Goal: Task Accomplishment & Management: Manage account settings

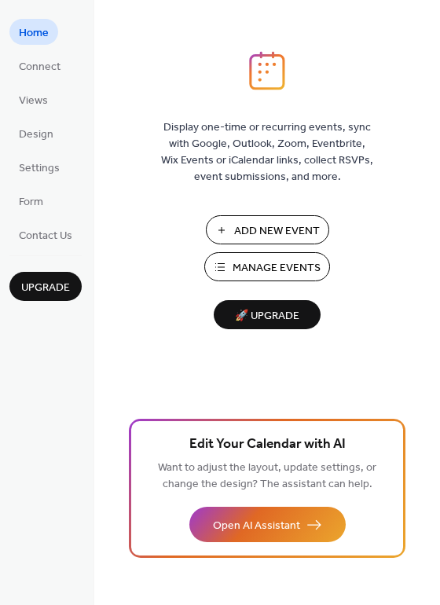
click at [235, 261] on span "Manage Events" at bounding box center [277, 268] width 88 height 17
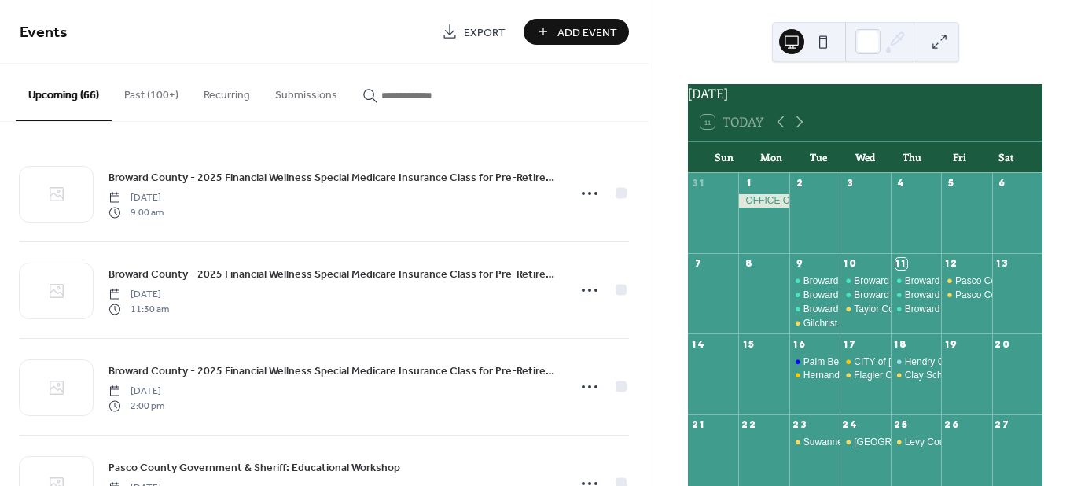
click at [391, 89] on input "button" at bounding box center [428, 95] width 94 height 17
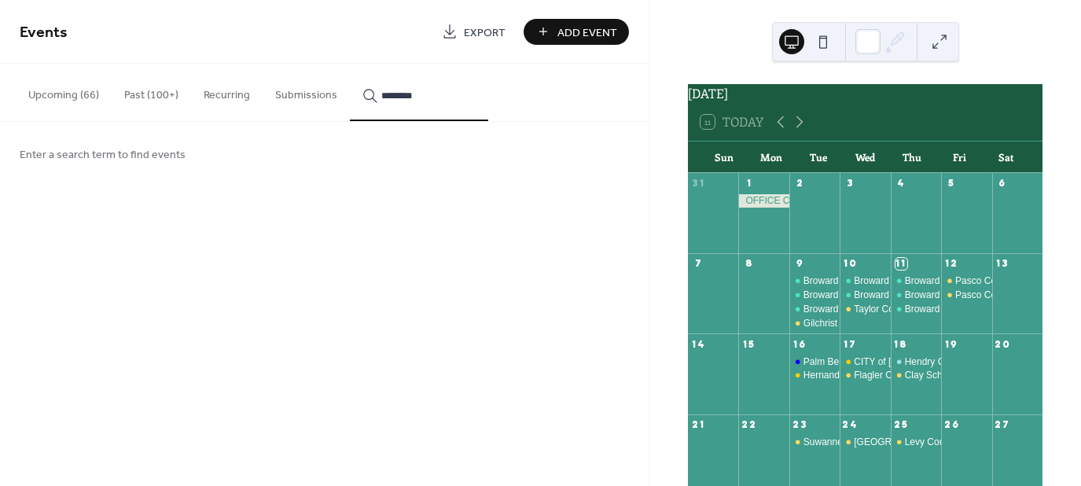
type input "********"
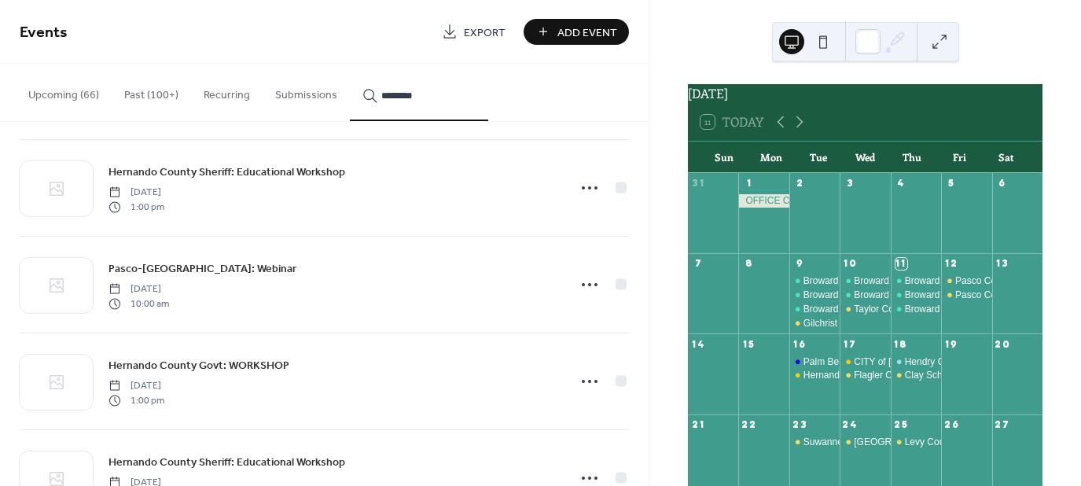
scroll to position [839, 0]
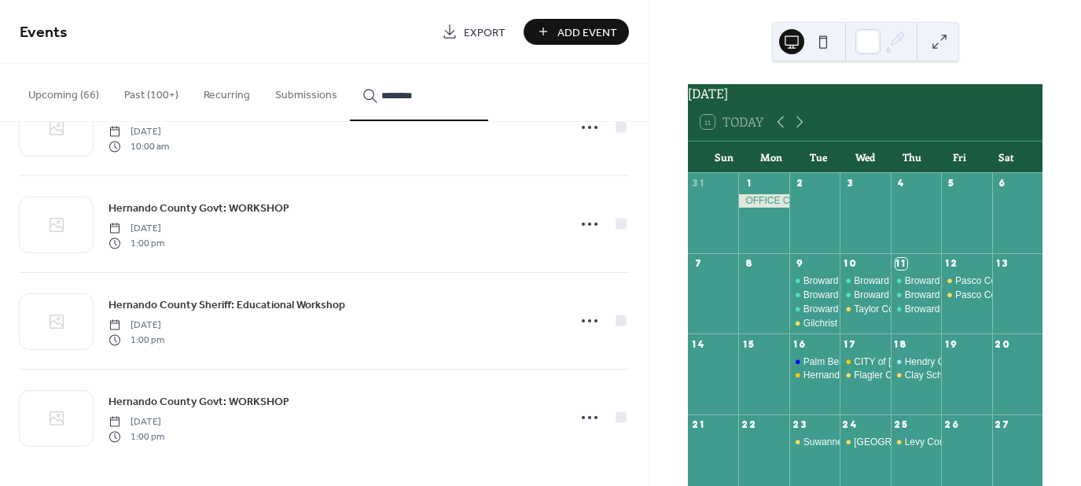
click at [593, 410] on icon at bounding box center [589, 417] width 25 height 25
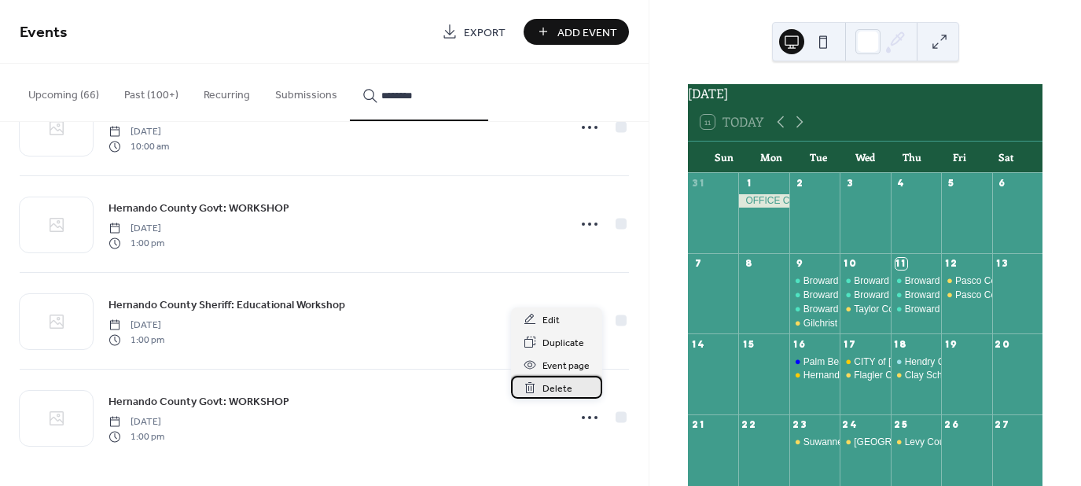
click at [566, 386] on span "Delete" at bounding box center [557, 388] width 30 height 17
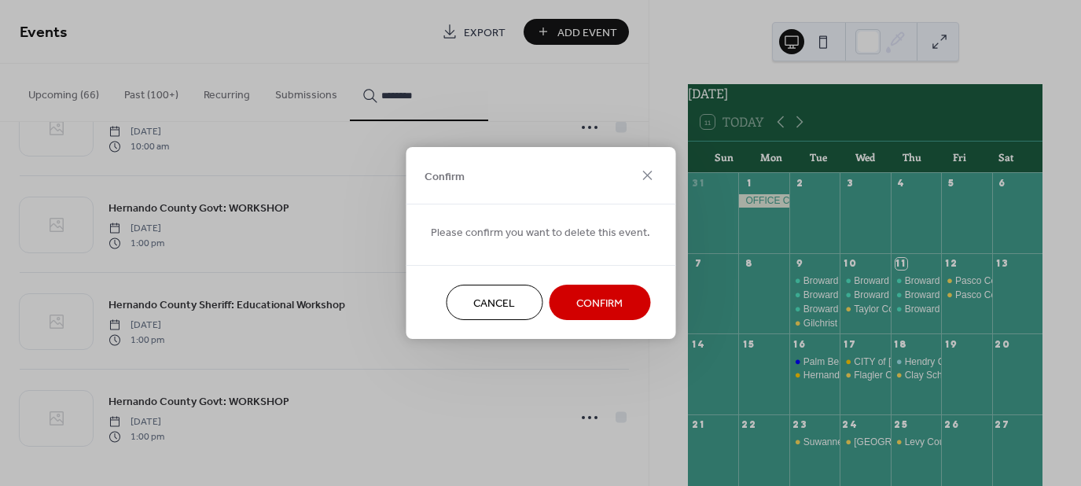
click at [601, 304] on span "Confirm" at bounding box center [599, 304] width 46 height 17
